Goal: Task Accomplishment & Management: Complete application form

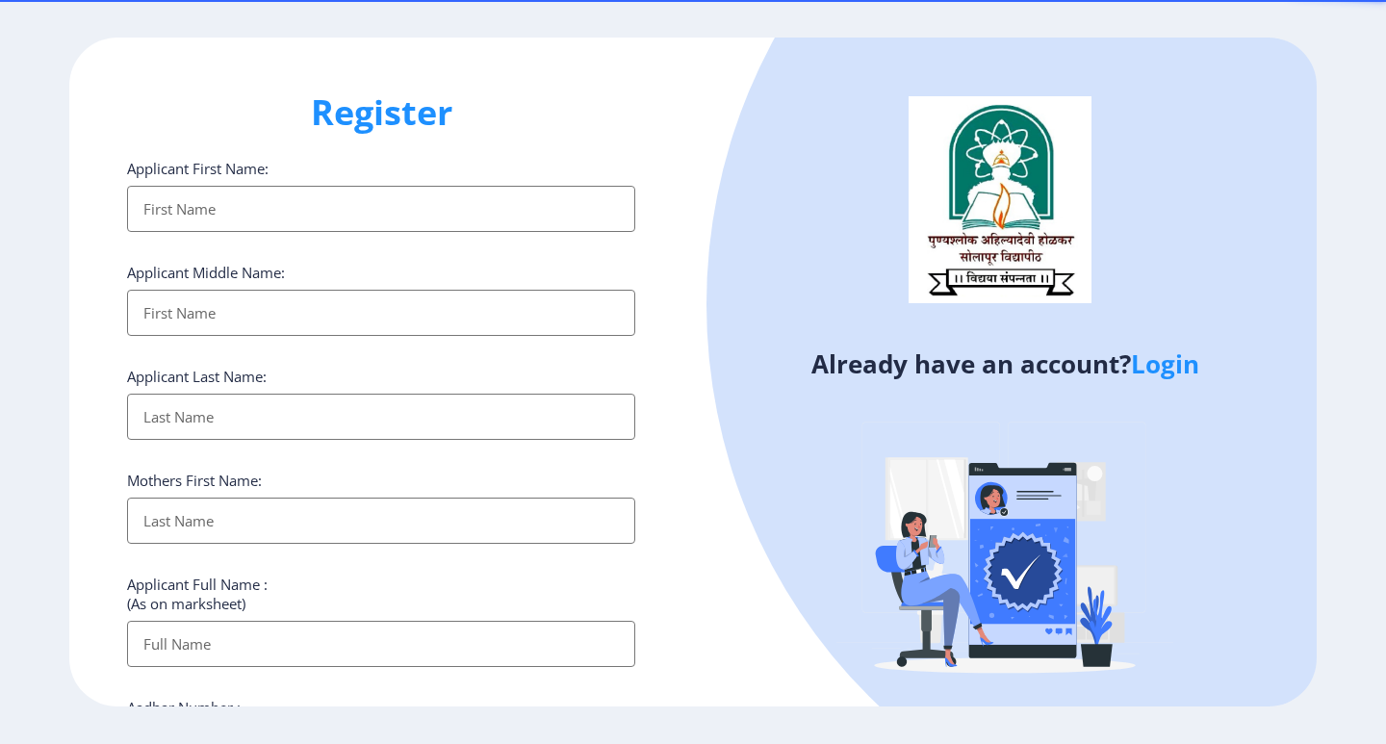
select select
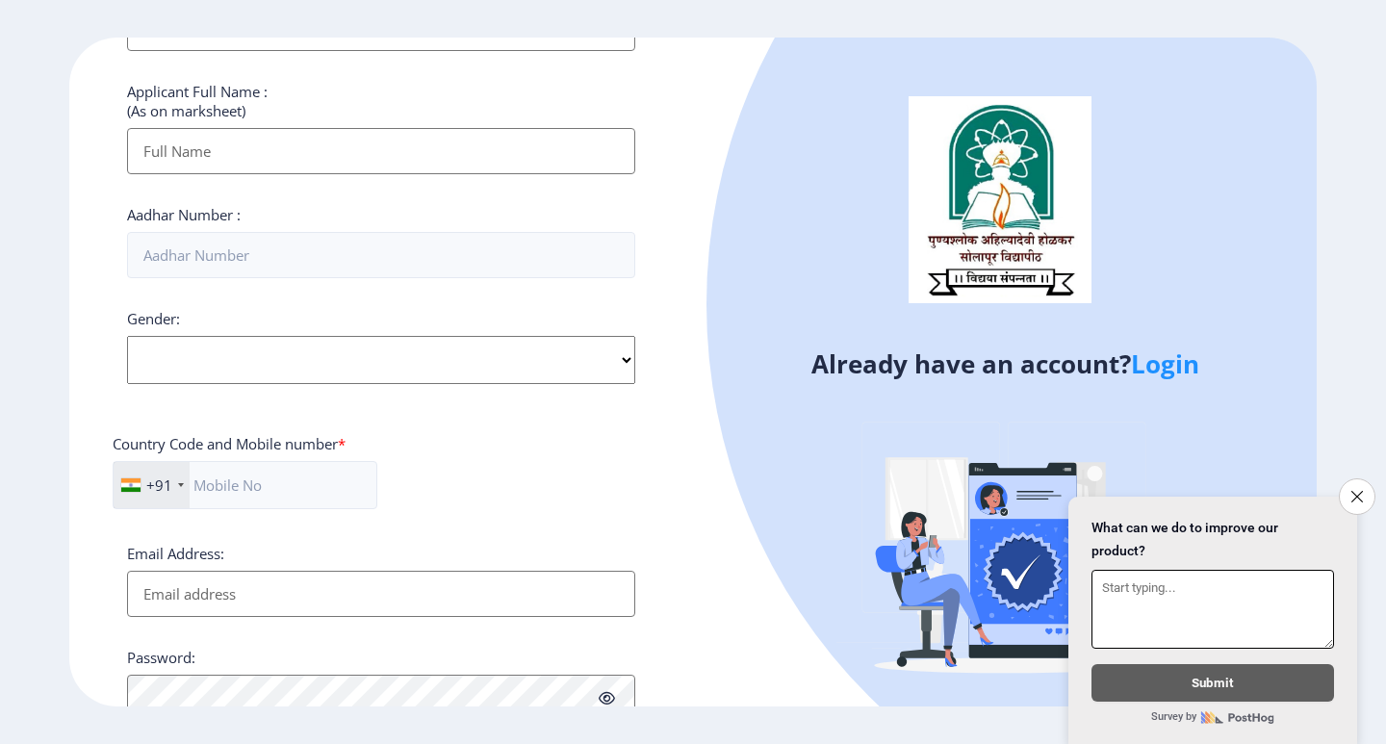
scroll to position [578, 0]
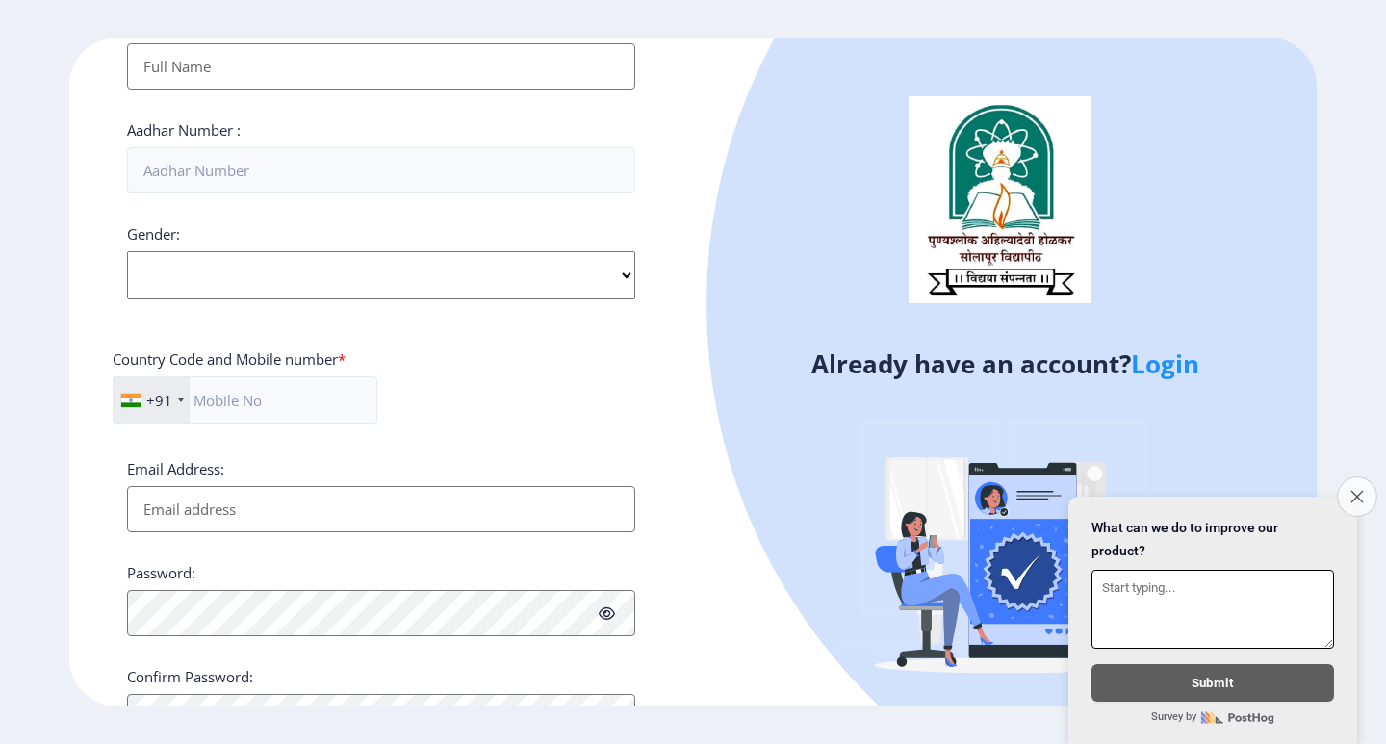
click at [1351, 490] on icon "Close survey" at bounding box center [1357, 496] width 13 height 13
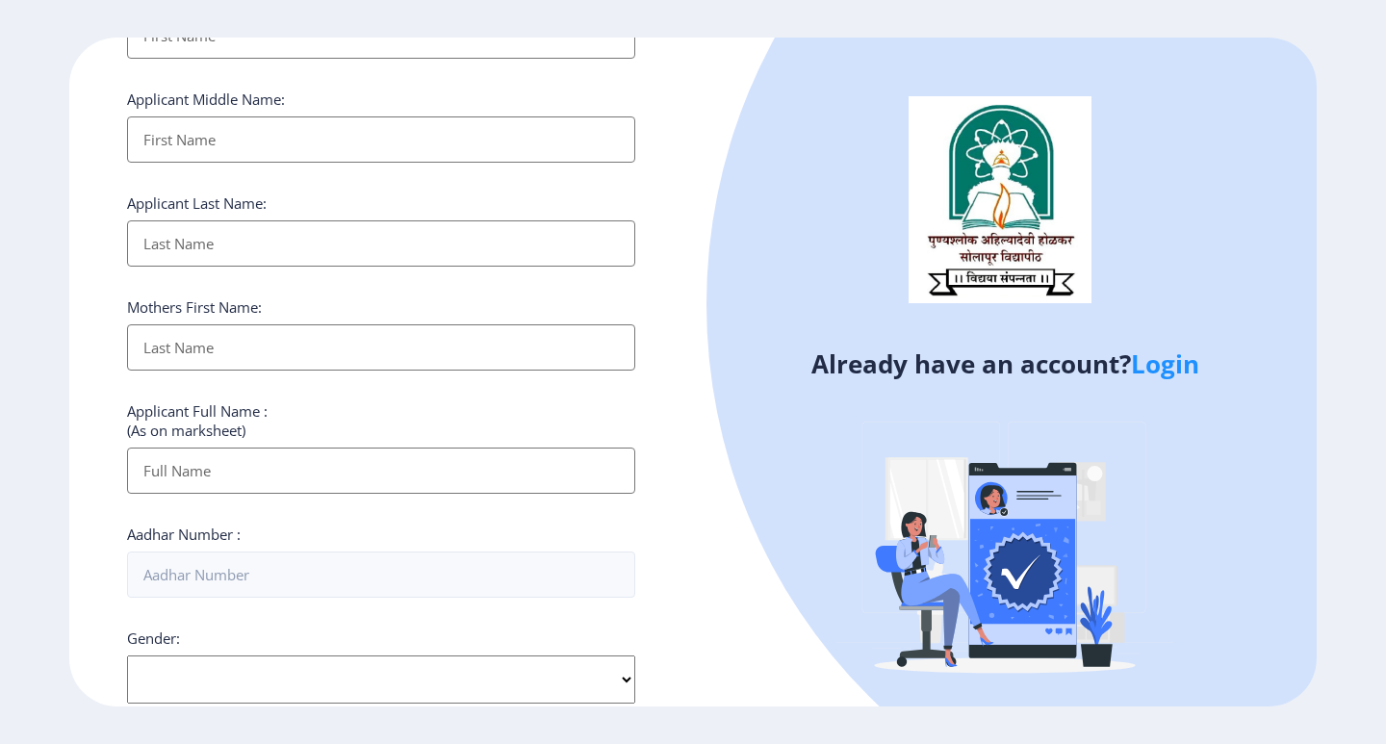
scroll to position [0, 0]
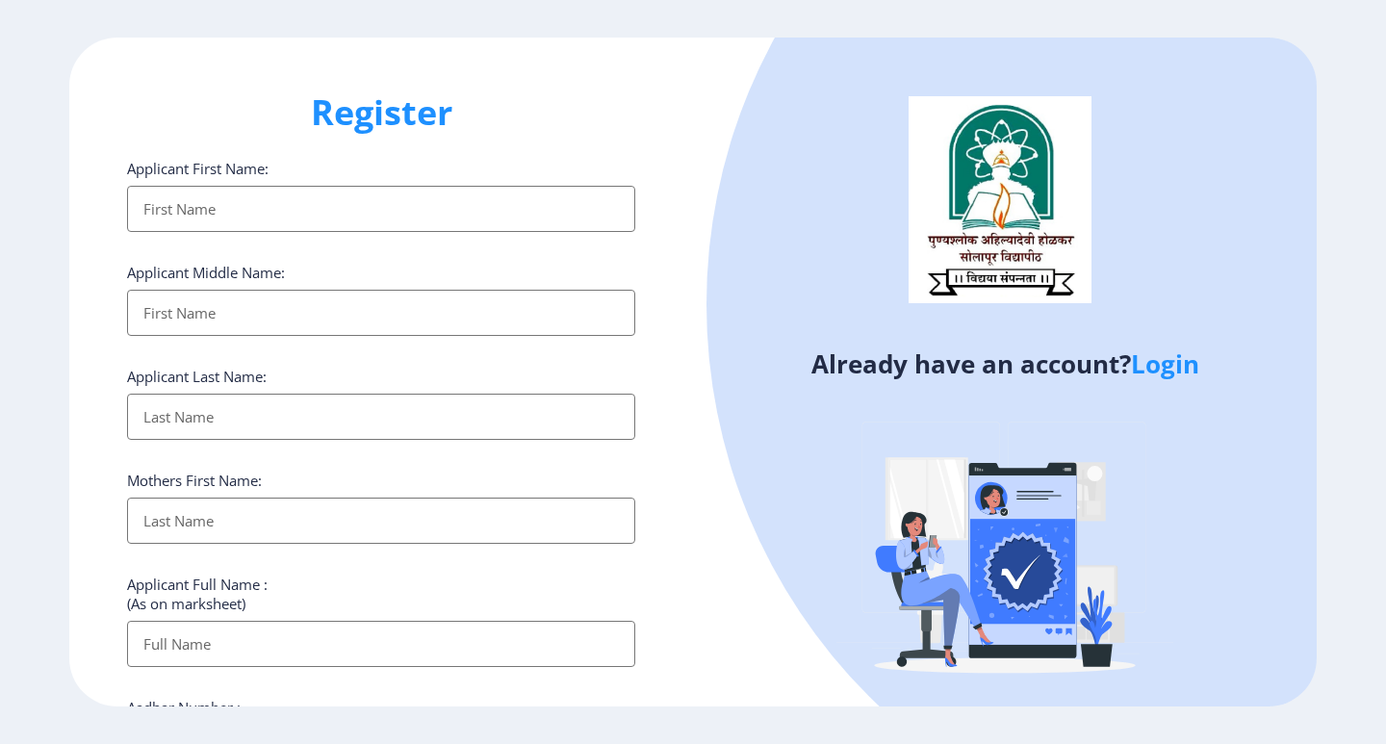
click at [718, 137] on div "Already have an account? Login" at bounding box center [1005, 380] width 624 height 685
select select
click at [684, 116] on div "Register Applicant First Name: Applicant Middle Name: Applicant Last Name: Moth…" at bounding box center [381, 373] width 624 height 670
